Goal: Find specific page/section: Find specific page/section

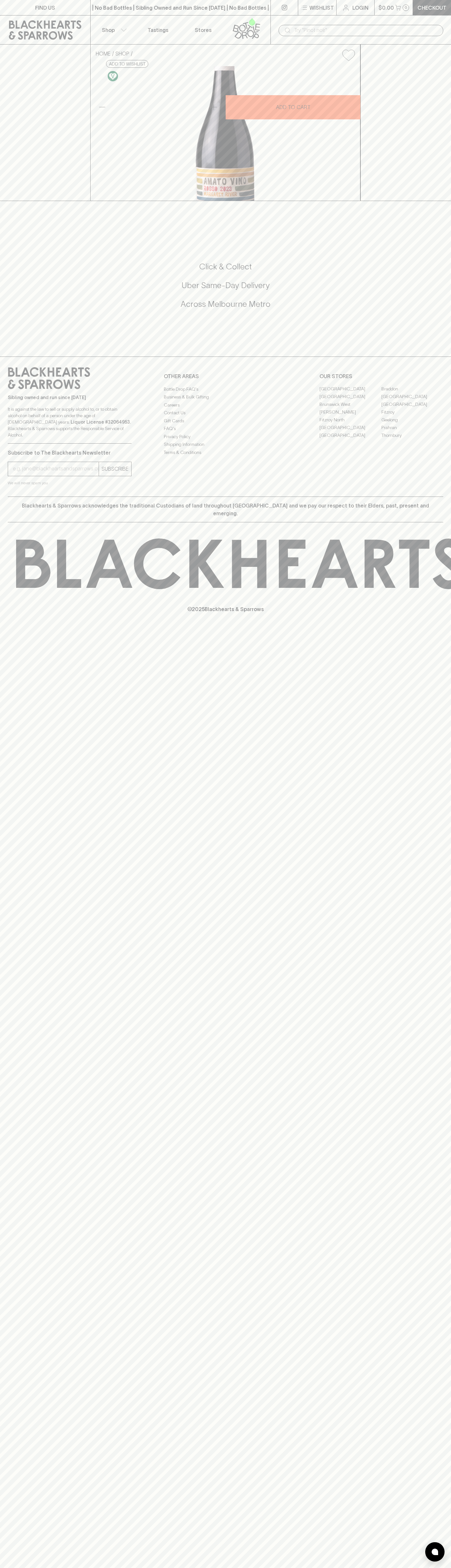
click at [10, 2] on link "FIND US" at bounding box center [45, 7] width 90 height 15
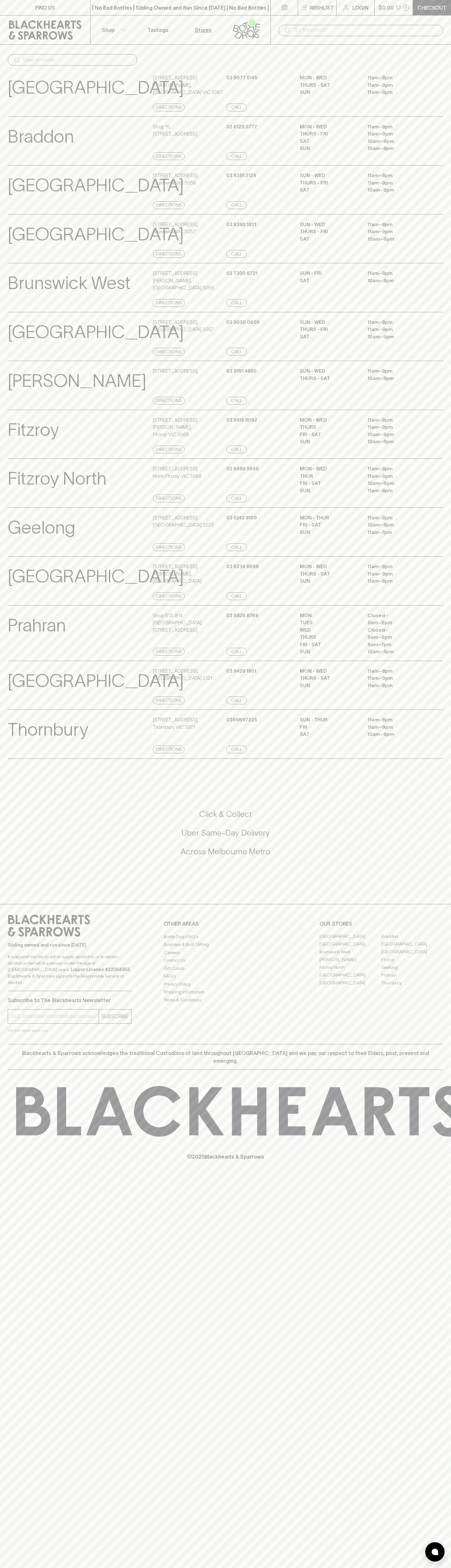
click at [17, 1568] on html "FIND US | No Bad Bottles | Sibling Owned and Run Since [DATE] | No Bad Bottles …" at bounding box center [225, 784] width 451 height 1568
click at [23, 1401] on div "FIND US | No Bad Bottles | Sibling Owned and Run Since [DATE] | No Bad Bottles …" at bounding box center [225, 784] width 451 height 1568
